Goal: Transaction & Acquisition: Download file/media

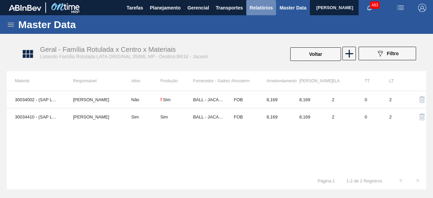
click at [258, 6] on span "Relatórios" at bounding box center [261, 8] width 23 height 8
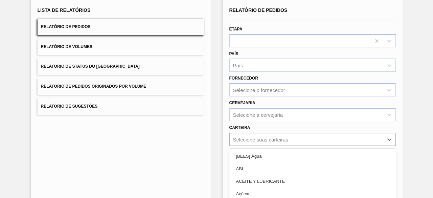
scroll to position [99, 0]
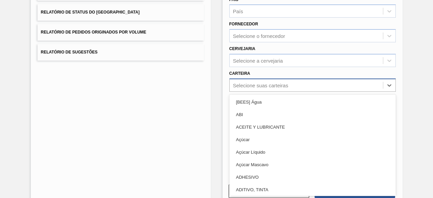
click at [266, 92] on div "option Açúcar focused, 4 of 101. 101 results available. Use Up and Down to choo…" at bounding box center [312, 84] width 166 height 13
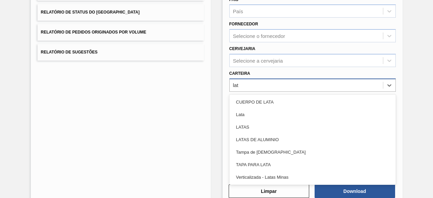
type input "lata"
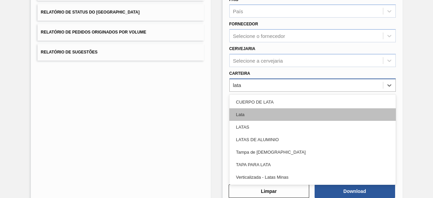
click at [267, 113] on div "Lata" at bounding box center [312, 114] width 166 height 13
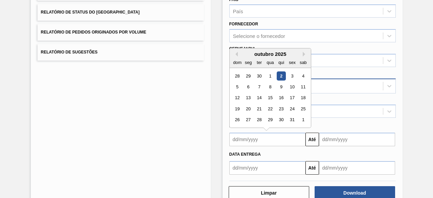
click at [250, 138] on input "text" at bounding box center [267, 140] width 76 height 14
click at [281, 76] on div "2" at bounding box center [280, 75] width 9 height 9
type input "[DATE]"
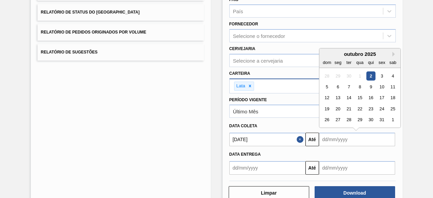
click at [335, 144] on input "text" at bounding box center [357, 140] width 76 height 14
click at [348, 86] on div "7" at bounding box center [348, 86] width 9 height 9
type input "[DATE]"
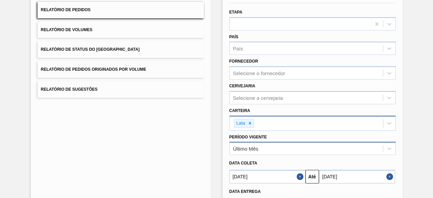
scroll to position [111, 0]
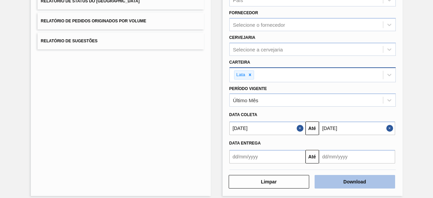
click at [343, 178] on button "Download" at bounding box center [355, 182] width 80 height 14
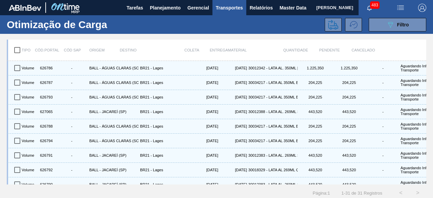
scroll to position [329, 0]
